Goal: Book appointment/travel/reservation

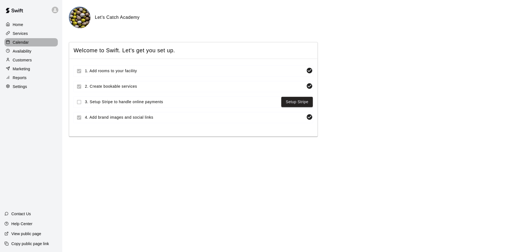
click at [19, 44] on p "Calendar" at bounding box center [21, 43] width 16 height 6
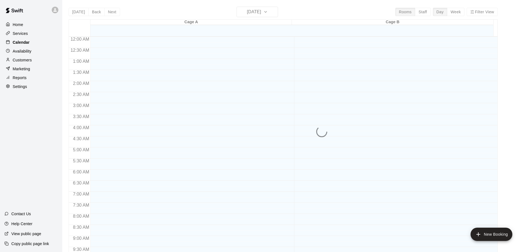
scroll to position [293, 0]
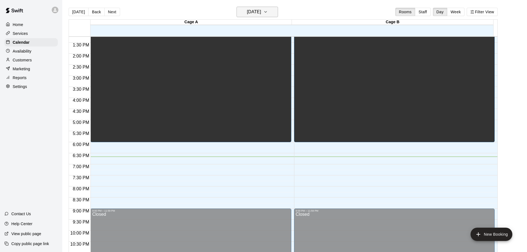
click at [272, 11] on button "[DATE]" at bounding box center [257, 12] width 41 height 11
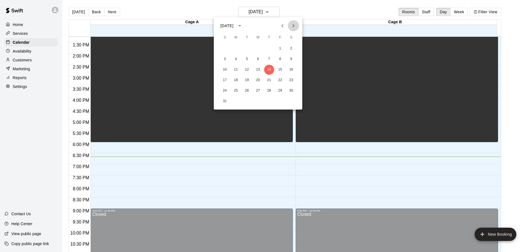
click at [292, 28] on icon "Next month" at bounding box center [293, 25] width 7 height 7
click at [243, 48] on button "2" at bounding box center [247, 49] width 10 height 10
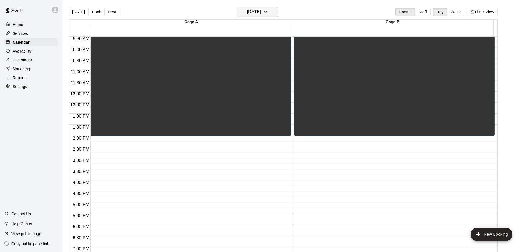
click at [249, 11] on h6 "[DATE]" at bounding box center [254, 12] width 14 height 8
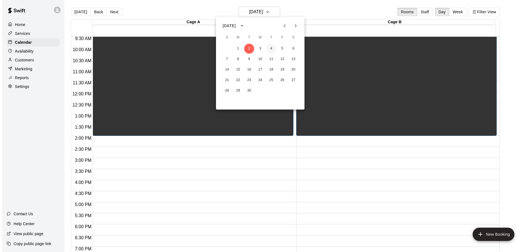
scroll to position [210, 0]
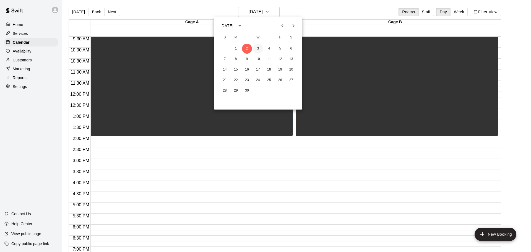
click at [259, 47] on button "3" at bounding box center [258, 49] width 10 height 10
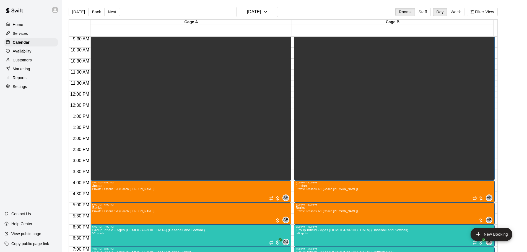
drag, startPoint x: 261, startPoint y: 2, endPoint x: 262, endPoint y: 11, distance: 9.5
click at [261, 3] on main "[DATE] Back [DATE][DATE] Rooms Staff Day Week Filter View Cage A 03 Wed Cage B …" at bounding box center [294, 130] width 465 height 261
click at [261, 12] on h6 "[DATE]" at bounding box center [254, 12] width 14 height 8
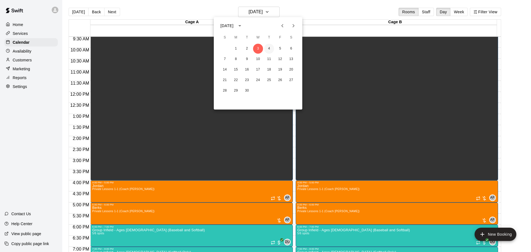
click at [268, 49] on button "4" at bounding box center [269, 49] width 10 height 10
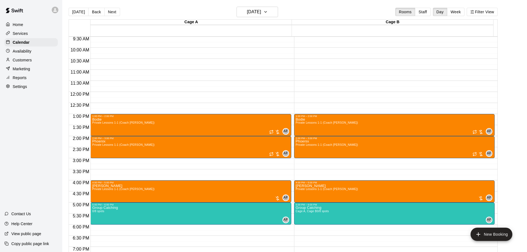
click at [255, 5] on main "[DATE] Back [DATE][DATE] Rooms Staff Day Week Filter View Cage A 04 Thu Cage B …" at bounding box center [294, 130] width 465 height 261
click at [253, 12] on h6 "[DATE]" at bounding box center [254, 12] width 14 height 8
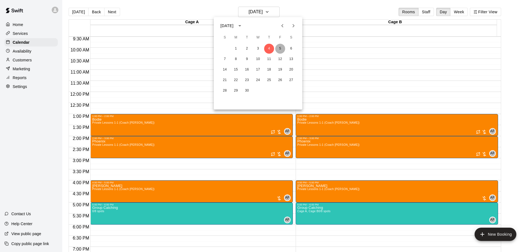
click at [281, 49] on button "5" at bounding box center [280, 49] width 10 height 10
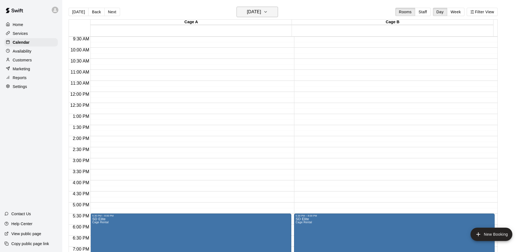
click at [258, 14] on h6 "[DATE]" at bounding box center [254, 12] width 14 height 8
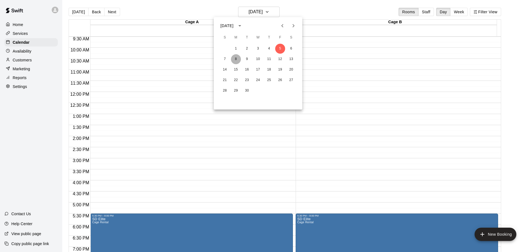
click at [239, 56] on button "8" at bounding box center [236, 59] width 10 height 10
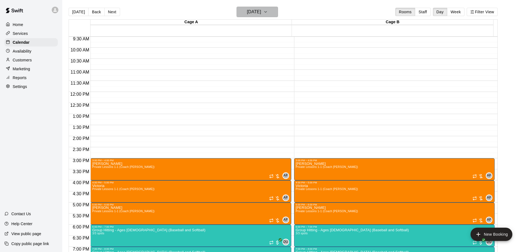
click at [261, 8] on h6 "[DATE]" at bounding box center [254, 12] width 14 height 8
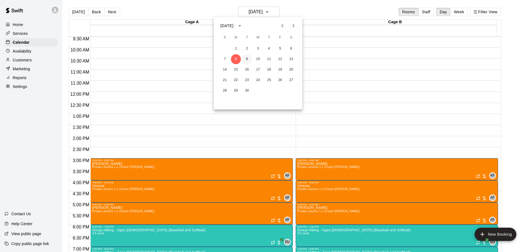
click at [246, 59] on button "9" at bounding box center [247, 59] width 10 height 10
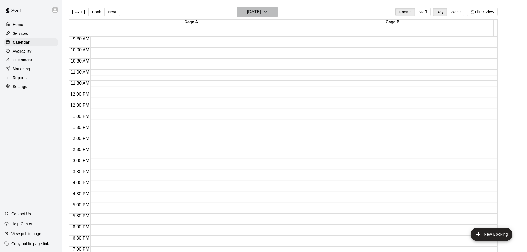
click at [253, 12] on h6 "[DATE]" at bounding box center [254, 12] width 14 height 8
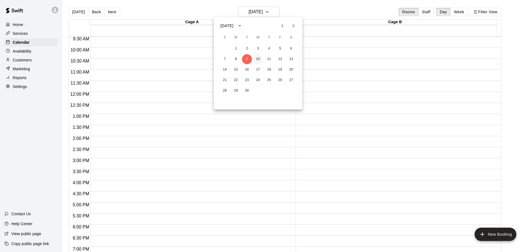
click at [257, 61] on button "10" at bounding box center [258, 59] width 10 height 10
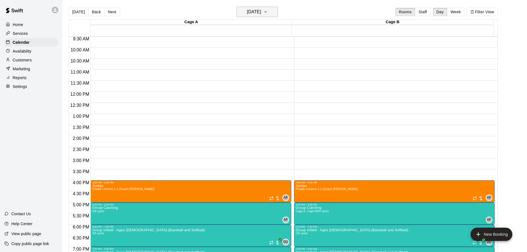
click at [260, 15] on h6 "[DATE]" at bounding box center [254, 12] width 14 height 8
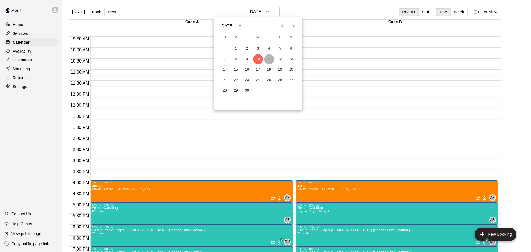
click at [269, 56] on button "11" at bounding box center [269, 59] width 10 height 10
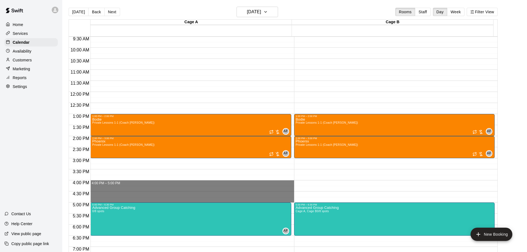
drag, startPoint x: 108, startPoint y: 182, endPoint x: 111, endPoint y: 199, distance: 17.4
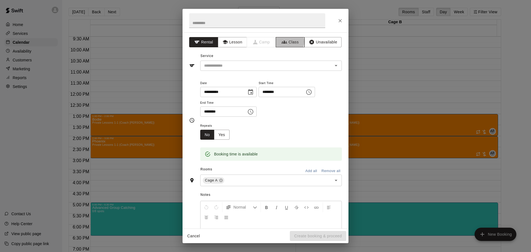
click at [284, 41] on button "Class" at bounding box center [290, 42] width 29 height 10
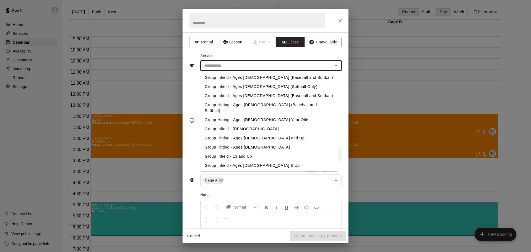
click at [255, 64] on input "text" at bounding box center [266, 65] width 129 height 7
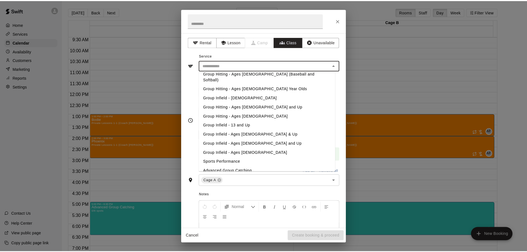
scroll to position [41, 0]
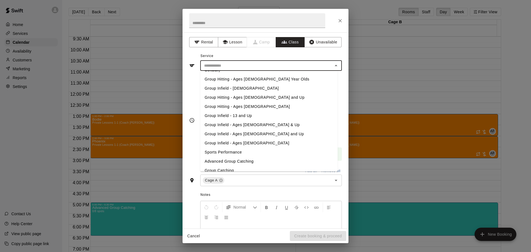
click at [224, 166] on li "Group Catching" at bounding box center [268, 170] width 137 height 9
type input "**********"
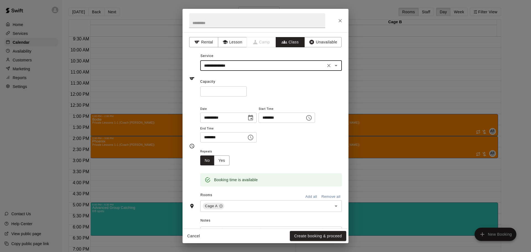
click at [308, 194] on button "Add all" at bounding box center [311, 197] width 18 height 9
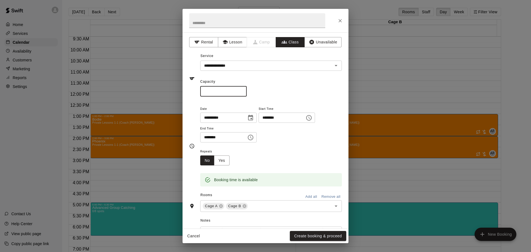
drag, startPoint x: 219, startPoint y: 92, endPoint x: 176, endPoint y: 89, distance: 43.3
click at [176, 89] on div "**********" at bounding box center [265, 126] width 531 height 252
type input "*"
click at [320, 237] on button "Create booking & proceed" at bounding box center [318, 236] width 56 height 10
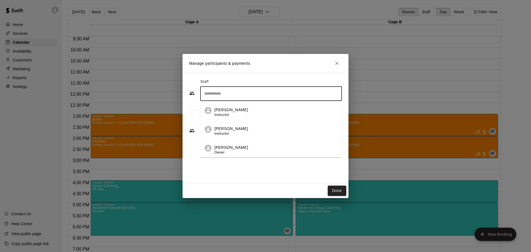
click at [248, 93] on input "Search staff" at bounding box center [271, 94] width 137 height 10
click at [222, 152] on span "Owner" at bounding box center [219, 152] width 10 height 4
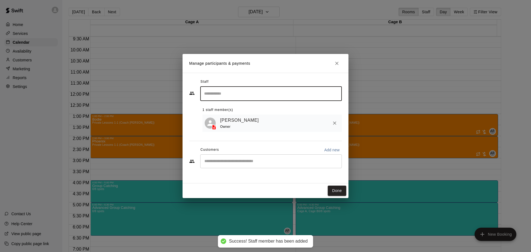
click at [224, 166] on div "​" at bounding box center [271, 161] width 142 height 14
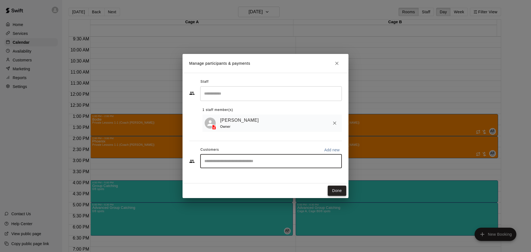
click at [339, 188] on button "Done" at bounding box center [337, 191] width 19 height 10
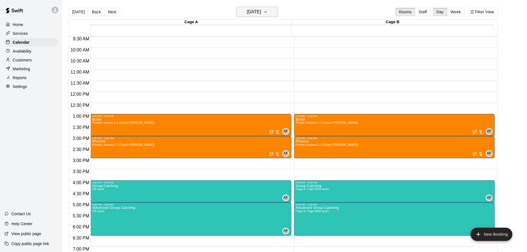
click at [259, 13] on h6 "[DATE]" at bounding box center [254, 12] width 14 height 8
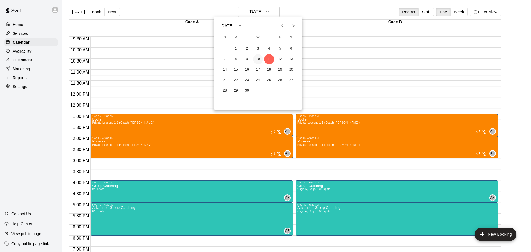
click at [260, 59] on button "10" at bounding box center [258, 59] width 10 height 10
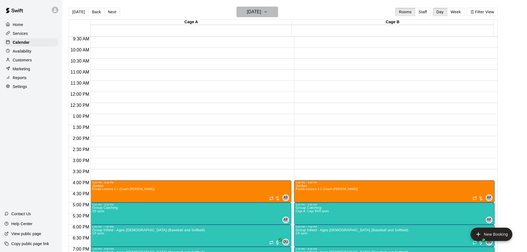
click at [261, 9] on h6 "[DATE]" at bounding box center [254, 12] width 14 height 8
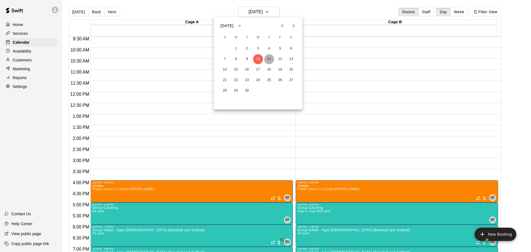
click at [274, 59] on button "11" at bounding box center [269, 59] width 10 height 10
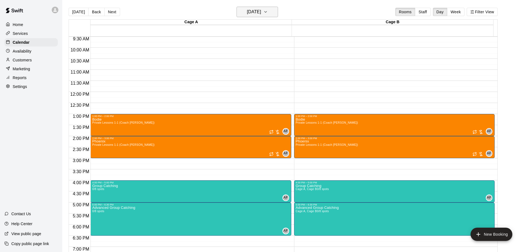
click at [259, 13] on h6 "[DATE]" at bounding box center [254, 12] width 14 height 8
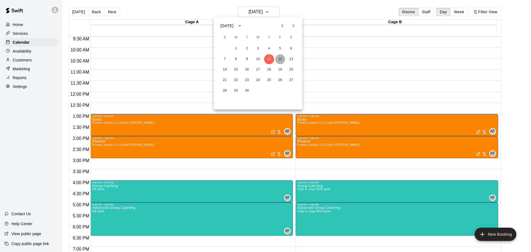
click at [278, 60] on button "12" at bounding box center [280, 59] width 10 height 10
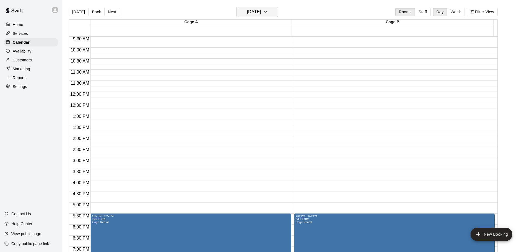
click at [253, 11] on h6 "[DATE]" at bounding box center [254, 12] width 14 height 8
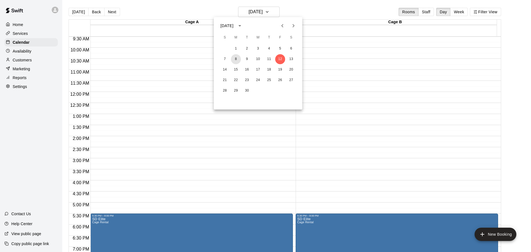
drag, startPoint x: 238, startPoint y: 59, endPoint x: 241, endPoint y: 38, distance: 21.0
click at [238, 58] on button "8" at bounding box center [236, 59] width 10 height 10
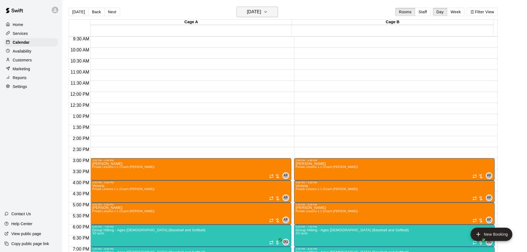
click at [253, 13] on h6 "[DATE]" at bounding box center [254, 12] width 14 height 8
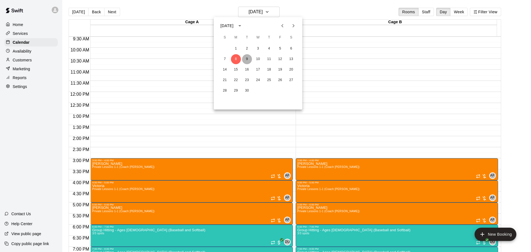
click at [249, 59] on button "9" at bounding box center [247, 59] width 10 height 10
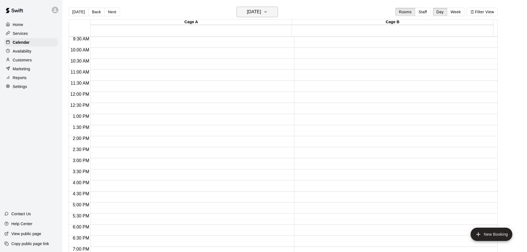
click at [260, 11] on h6 "[DATE]" at bounding box center [254, 12] width 14 height 8
click at [258, 57] on button "10" at bounding box center [258, 59] width 10 height 10
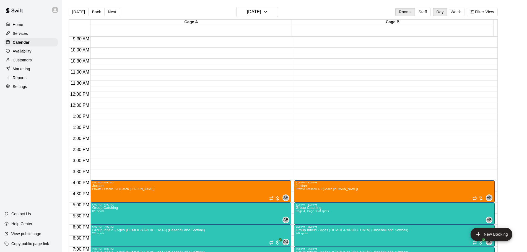
click at [252, 6] on main "[DATE] Back [DATE][DATE] Rooms Staff Day Week Filter View Cage A 10 Wed Cage B …" at bounding box center [294, 130] width 465 height 261
click at [252, 10] on h6 "[DATE]" at bounding box center [254, 12] width 14 height 8
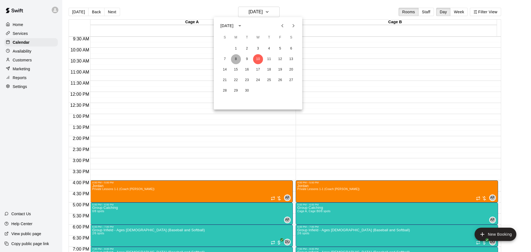
click at [238, 60] on button "8" at bounding box center [236, 59] width 10 height 10
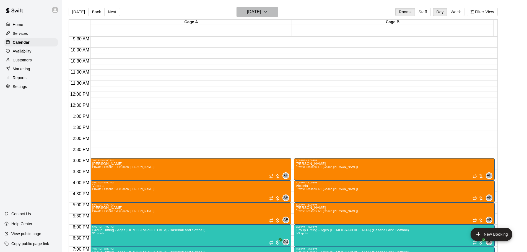
click at [247, 9] on h6 "[DATE]" at bounding box center [254, 12] width 14 height 8
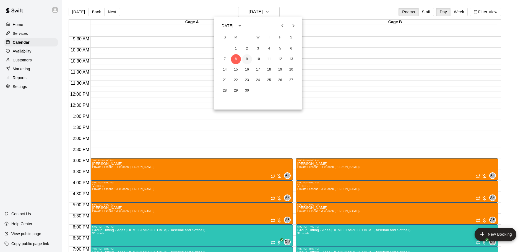
click at [249, 58] on button "9" at bounding box center [247, 59] width 10 height 10
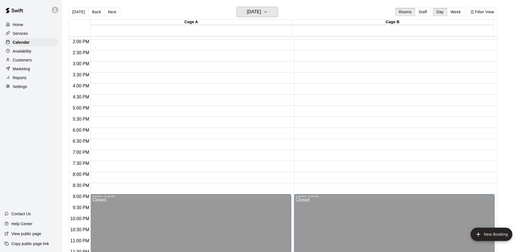
scroll to position [310, 0]
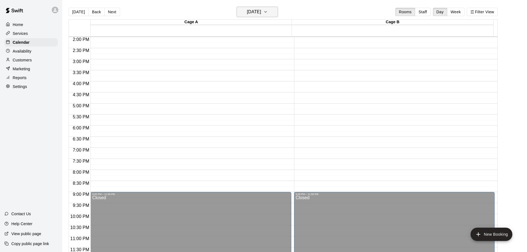
click at [260, 11] on h6 "[DATE]" at bounding box center [254, 12] width 14 height 8
click at [255, 55] on button "10" at bounding box center [258, 59] width 10 height 10
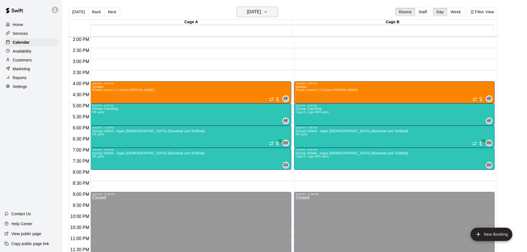
click at [261, 15] on h6 "[DATE]" at bounding box center [254, 12] width 14 height 8
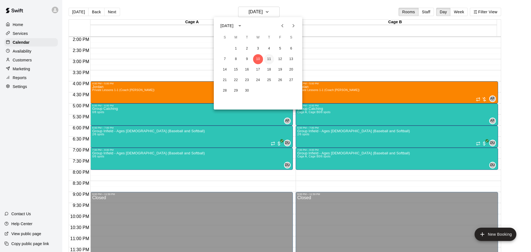
click at [271, 60] on button "11" at bounding box center [269, 59] width 10 height 10
